Goal: Task Accomplishment & Management: Use online tool/utility

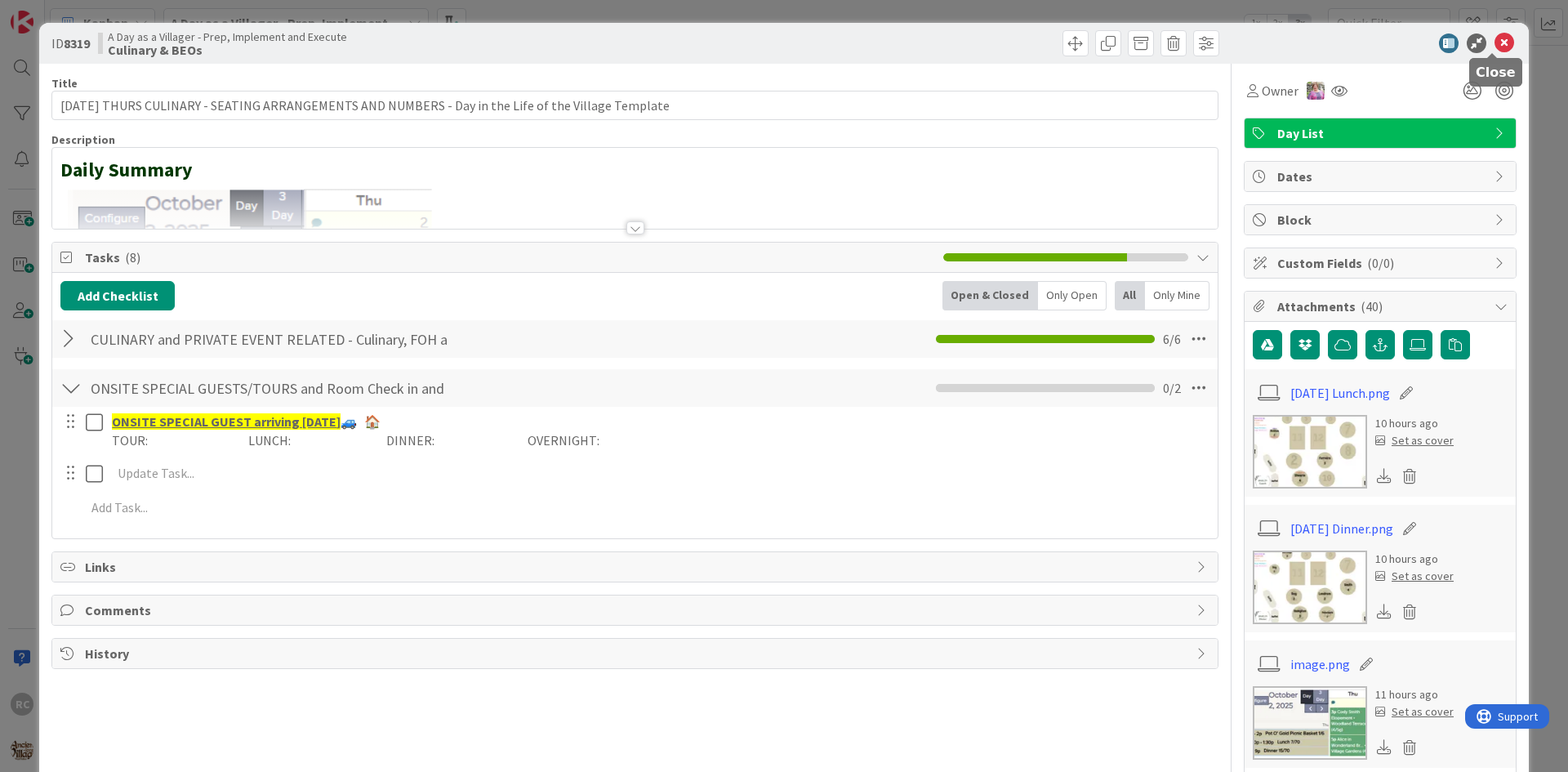
click at [1497, 44] on icon at bounding box center [1504, 43] width 20 height 20
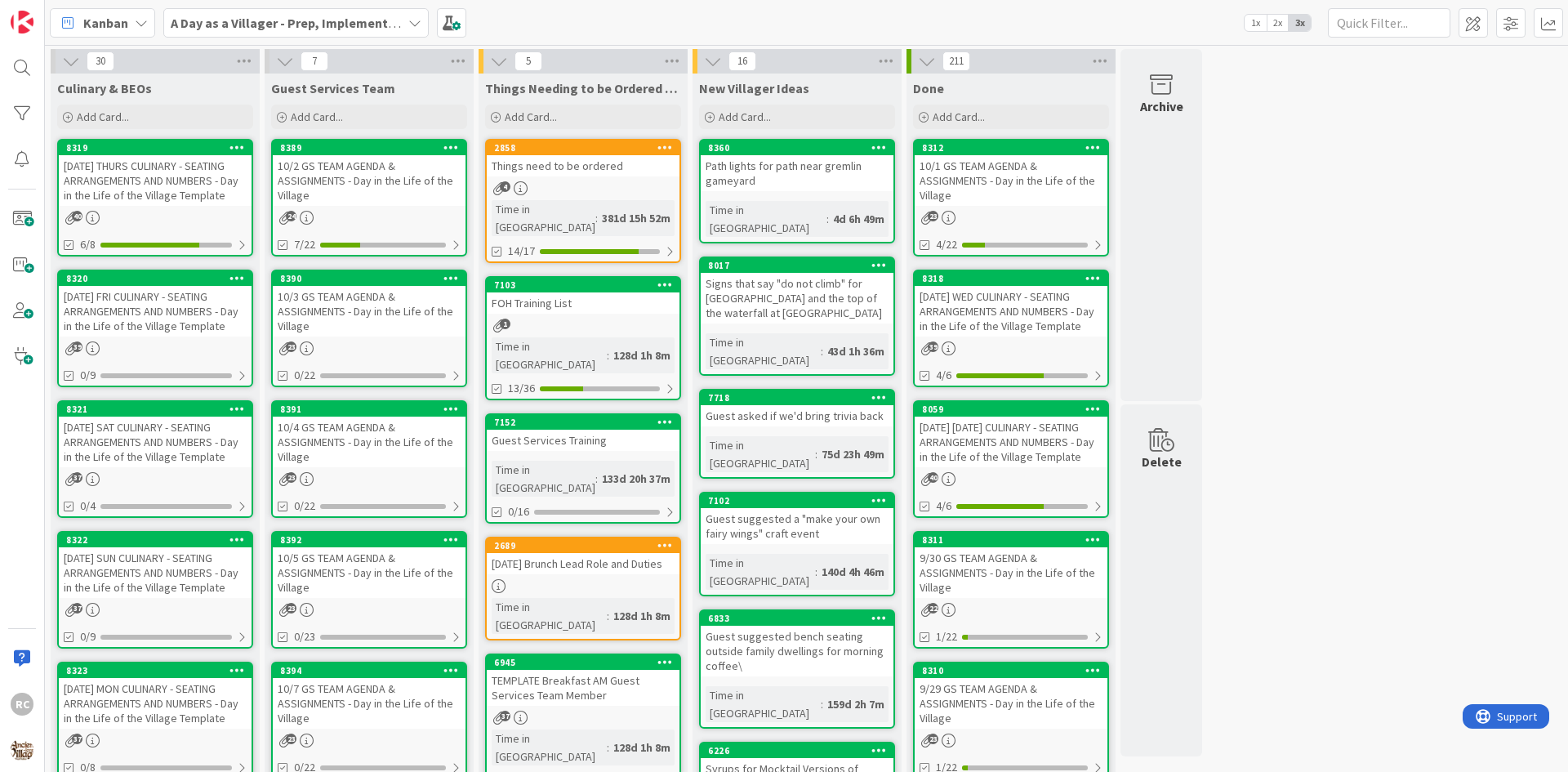
click at [176, 296] on div "[DATE] FRI CULINARY - SEATING ARRANGEMENTS AND NUMBERS - Day in the Life of the…" at bounding box center [155, 311] width 193 height 51
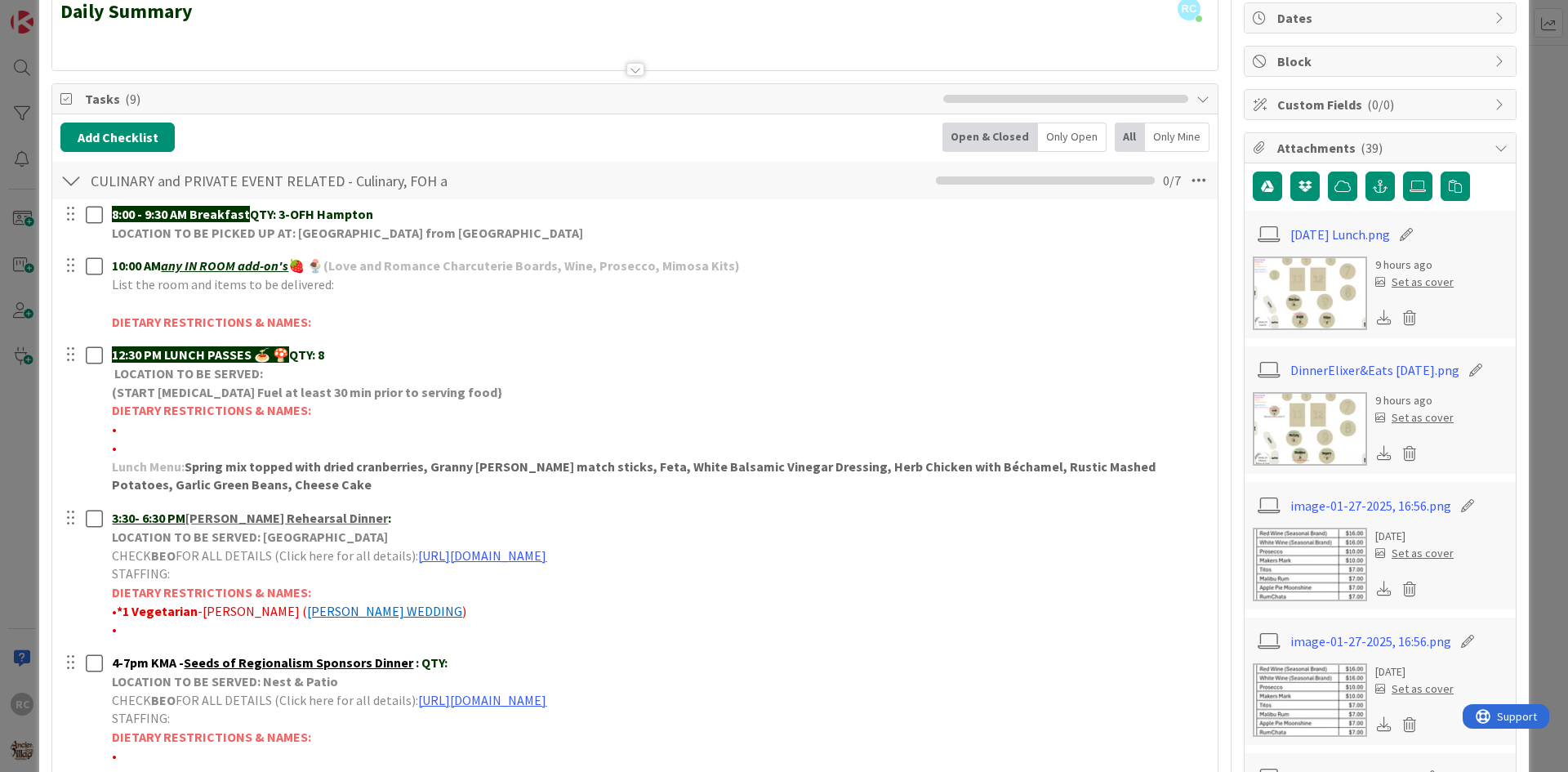
scroll to position [164, 0]
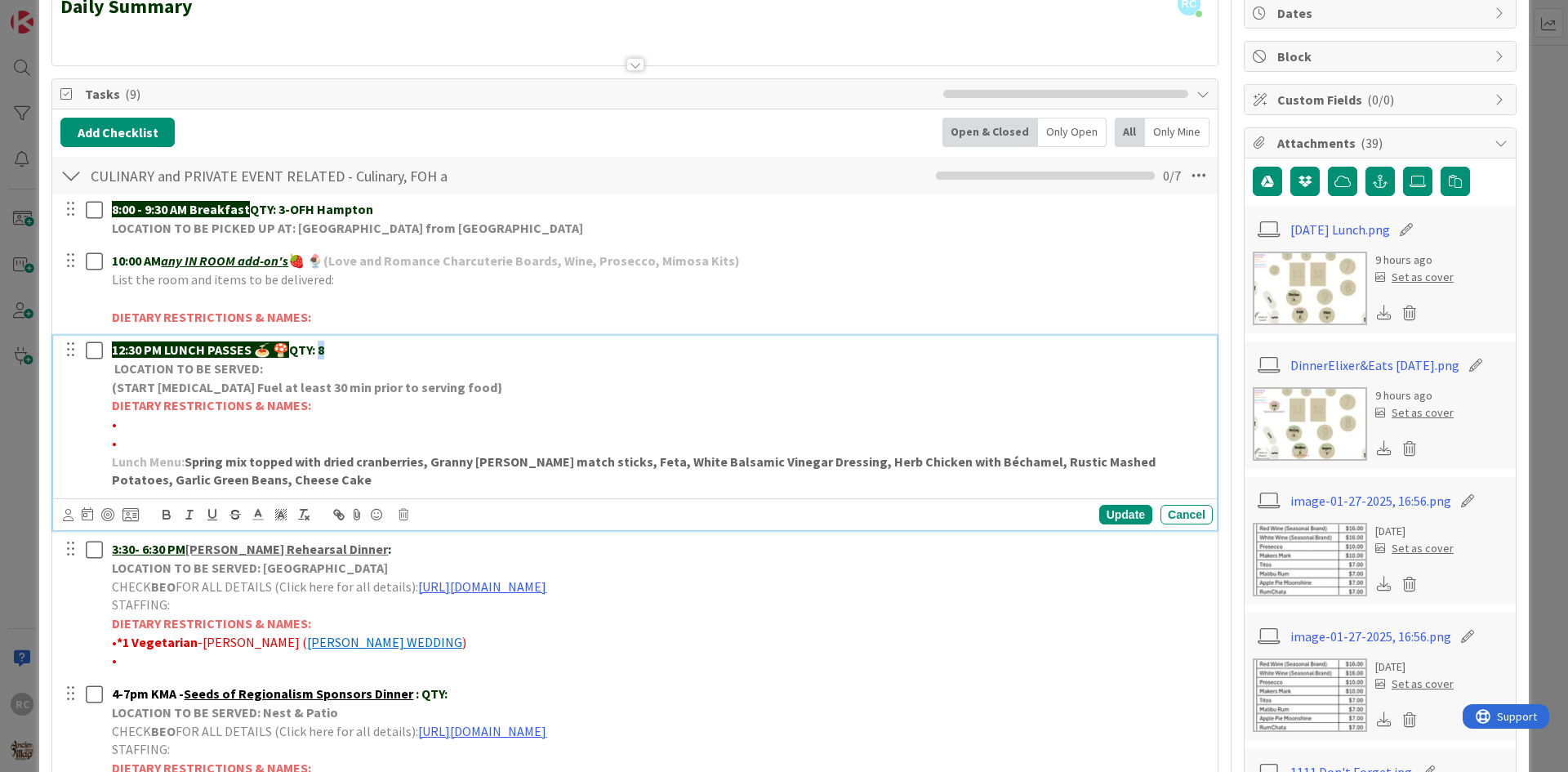
click at [324, 348] on p "12:30 PM LUNCH PASSES 🍝 🍄 QTY: 8" at bounding box center [659, 350] width 1095 height 19
click at [591, 351] on p "12:30 PM LUNCH PASSES 🍝 🍄 QTY: 10" at bounding box center [659, 350] width 1095 height 19
click at [627, 382] on p "(START [MEDICAL_DATA] Fuel at least 30 min prior to serving food}" at bounding box center [659, 387] width 1095 height 19
click at [400, 431] on p "•" at bounding box center [659, 424] width 1095 height 19
click at [1317, 298] on img at bounding box center [1310, 287] width 114 height 73
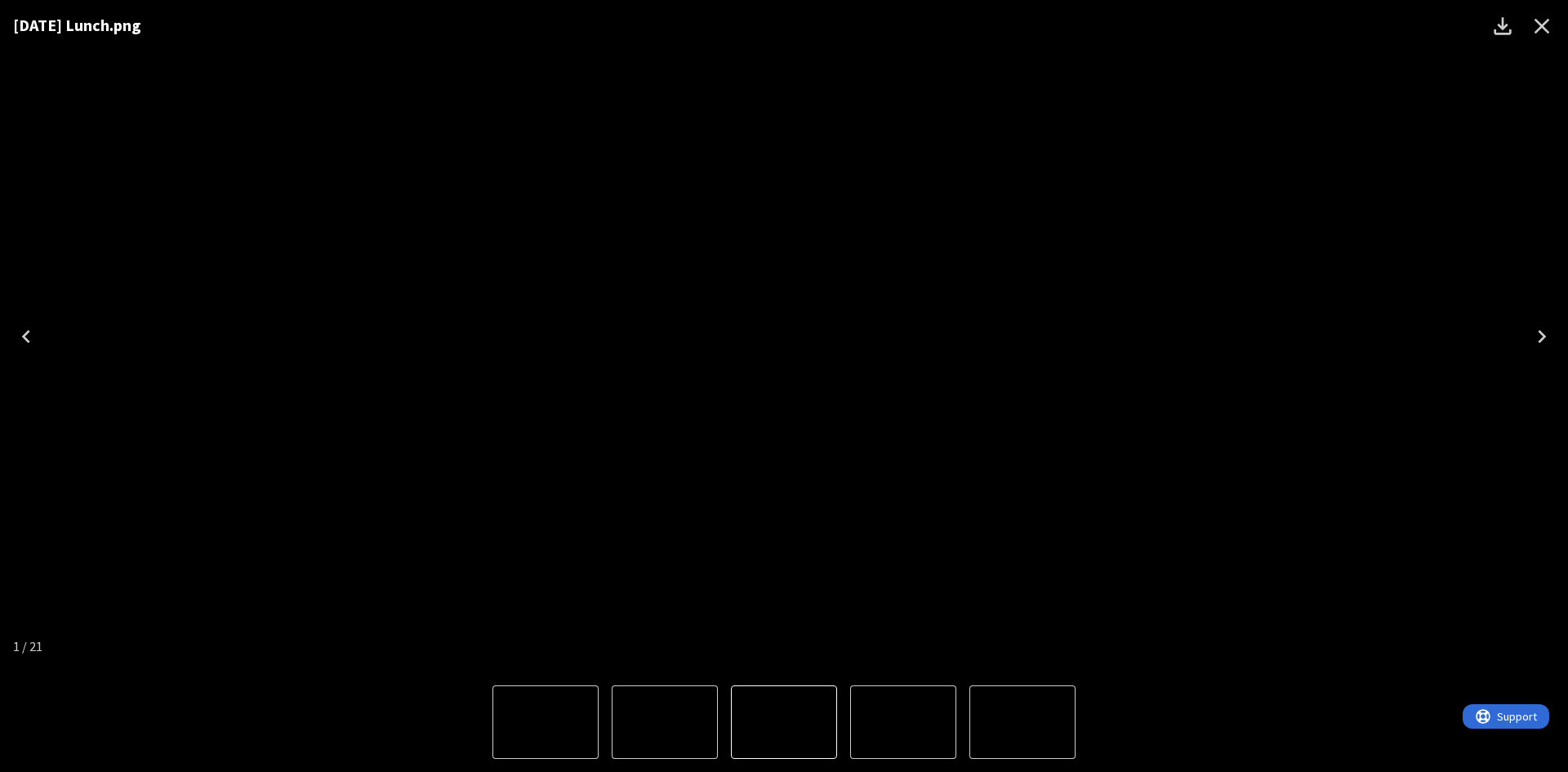
click at [1533, 27] on icon "Close" at bounding box center [1542, 26] width 26 height 26
